Goal: Find specific page/section: Find specific page/section

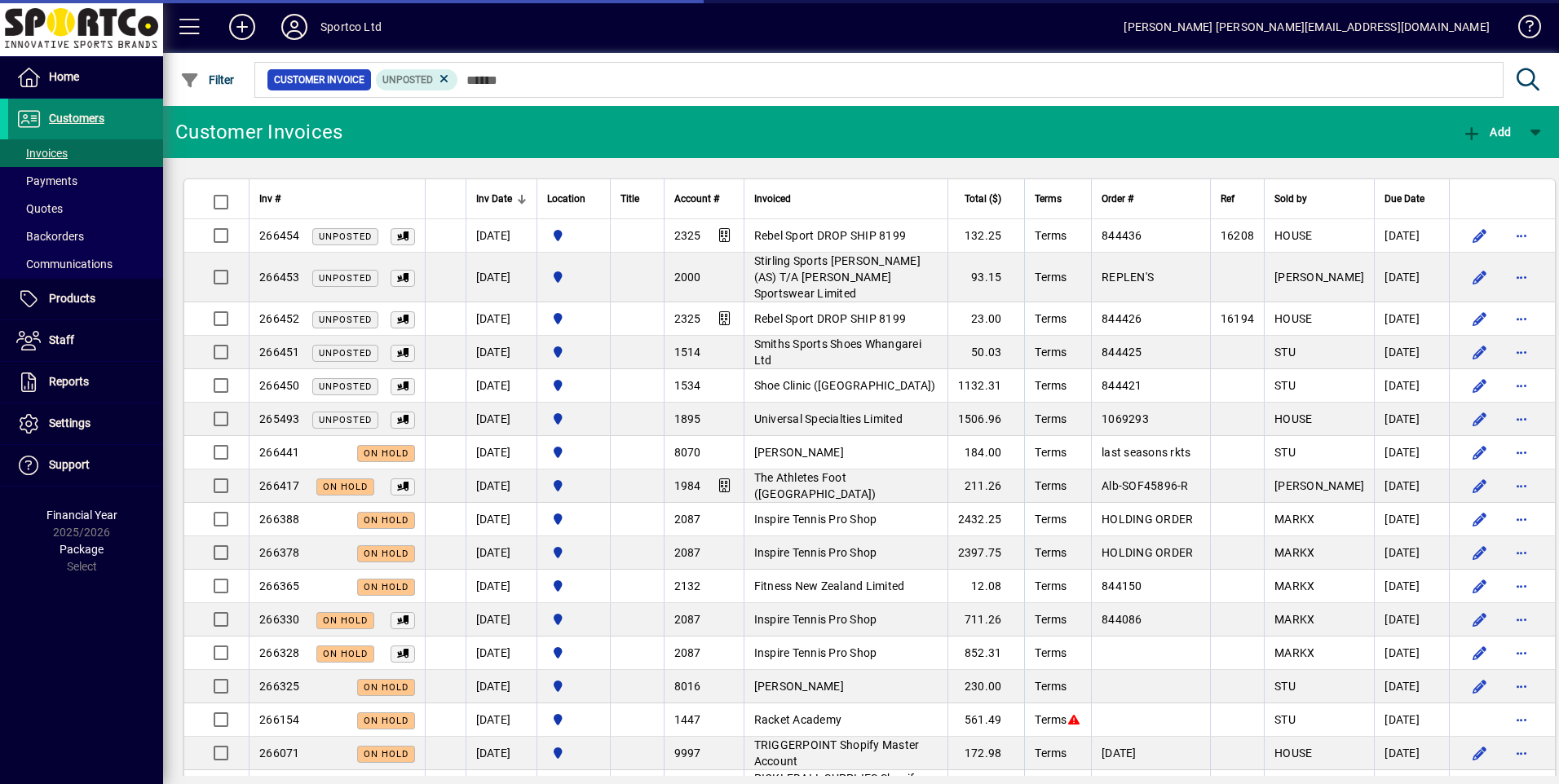
click at [74, 114] on span "Customers" at bounding box center [77, 118] width 56 height 13
click at [45, 151] on span "Invoices" at bounding box center [41, 153] width 51 height 13
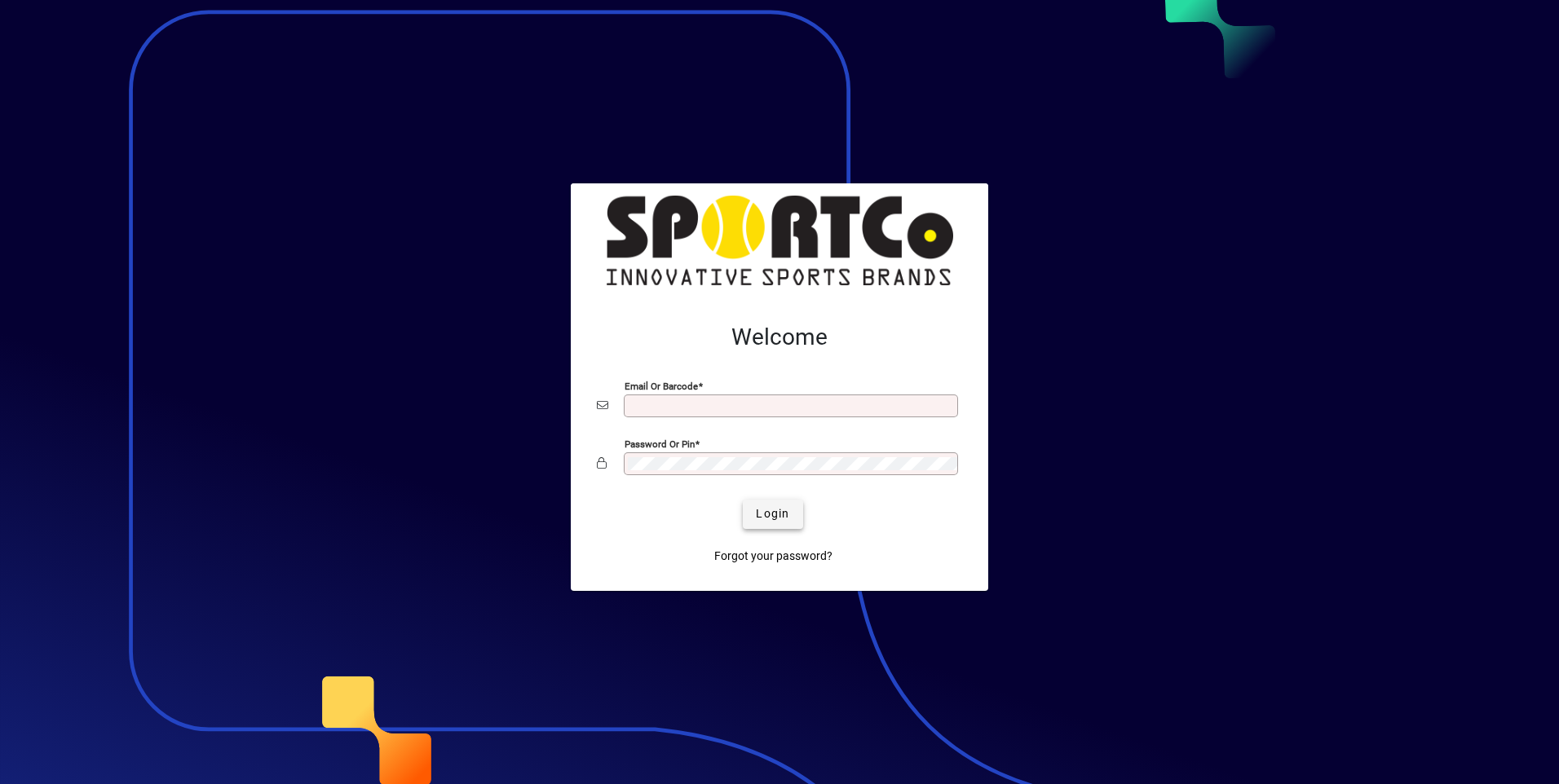
type input "**********"
click at [771, 512] on span "Login" at bounding box center [773, 514] width 34 height 17
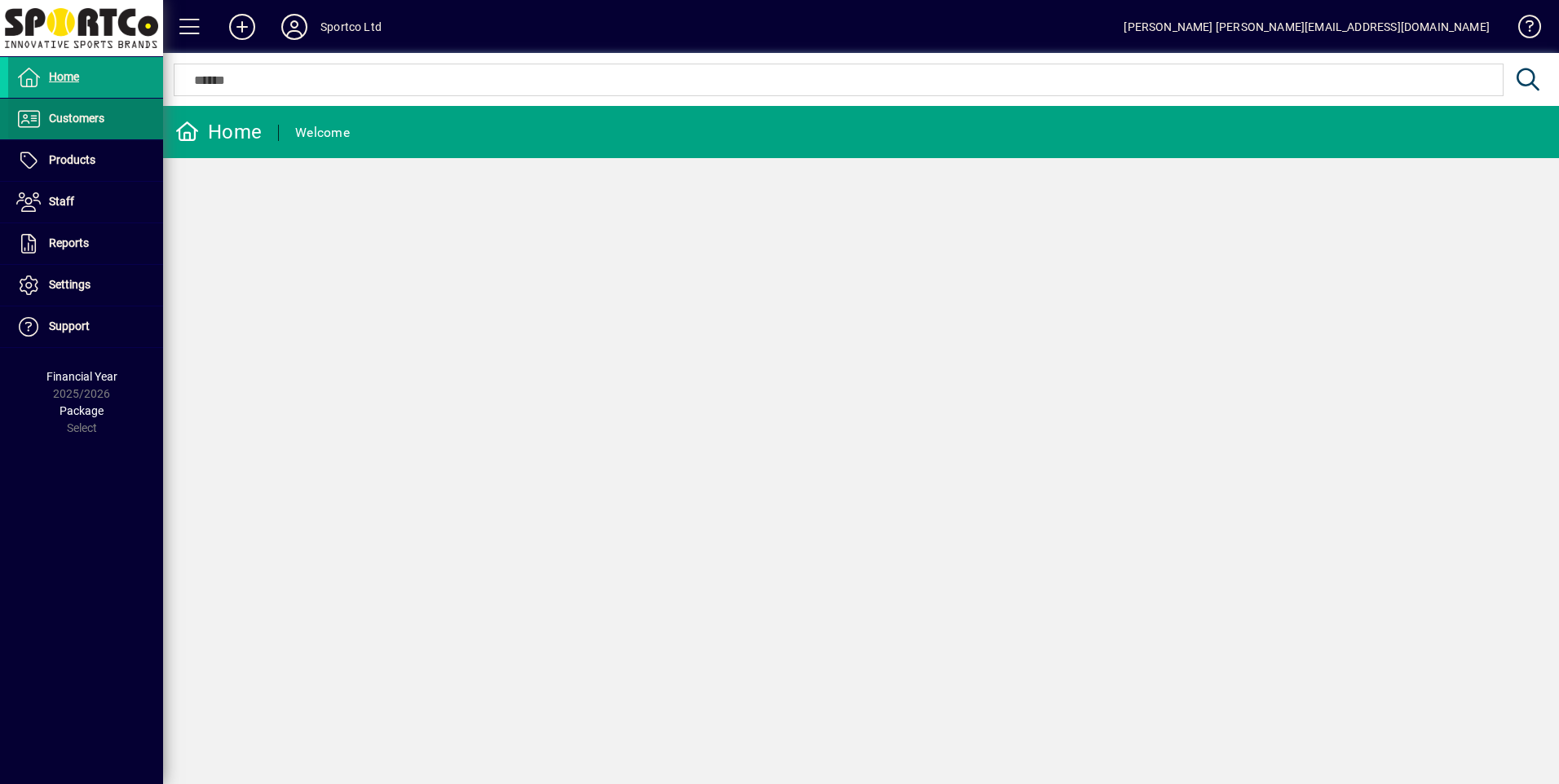
click at [98, 118] on span "Customers" at bounding box center [77, 118] width 56 height 13
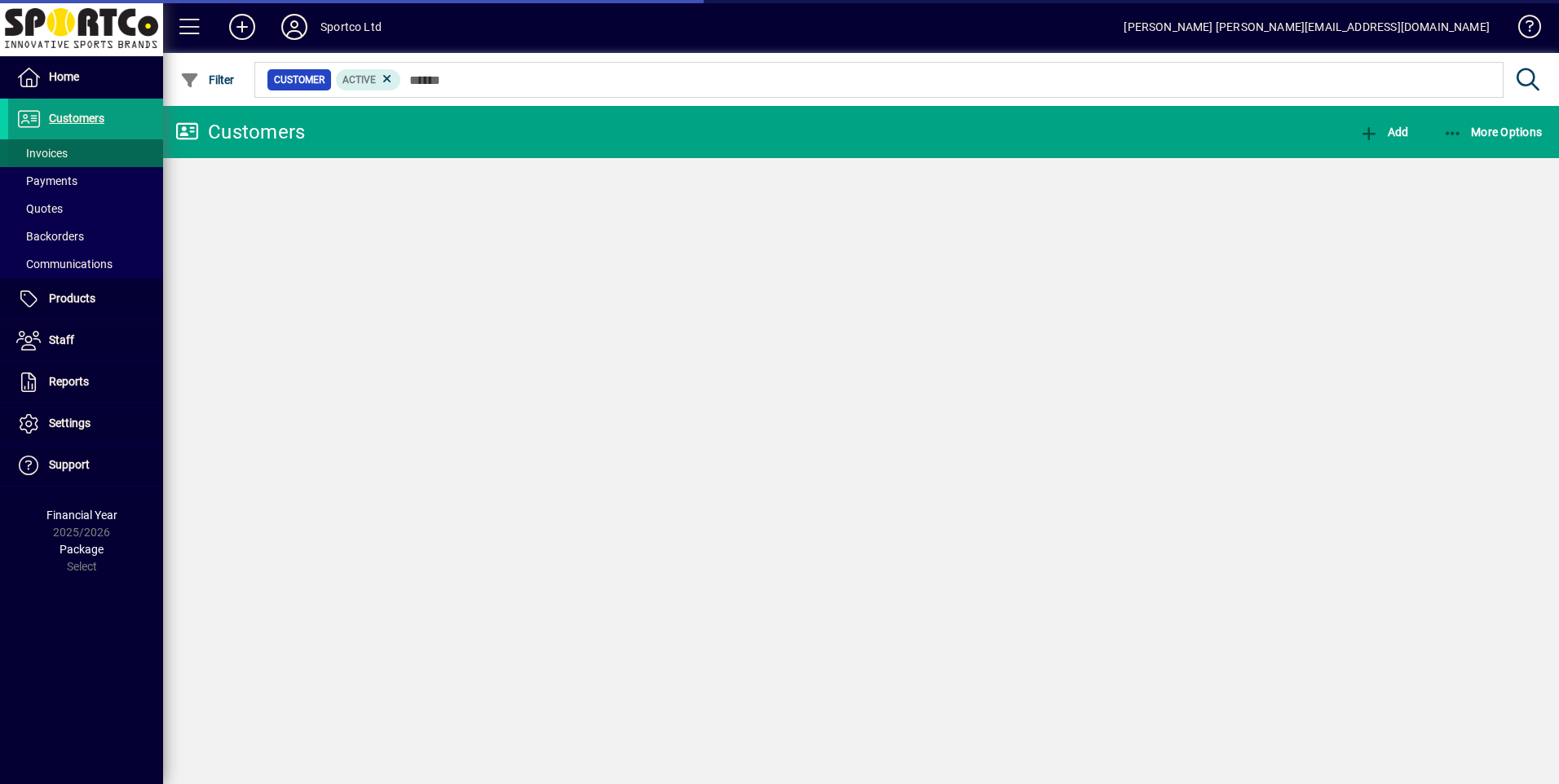
click at [76, 151] on span at bounding box center [85, 153] width 155 height 39
